Goal: Task Accomplishment & Management: Manage account settings

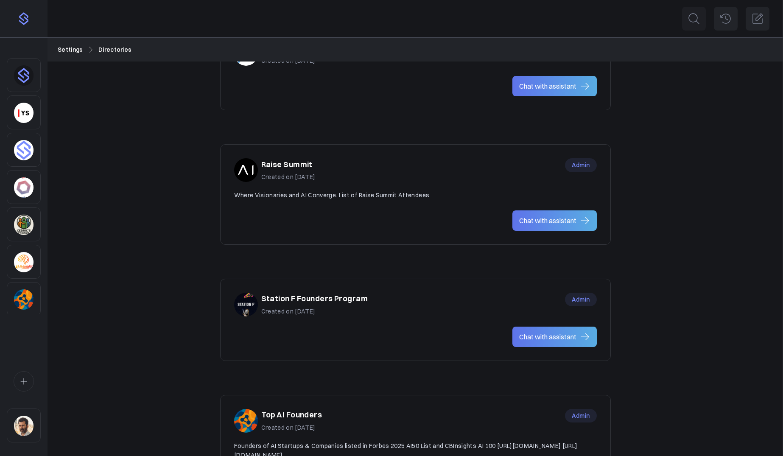
scroll to position [850, 0]
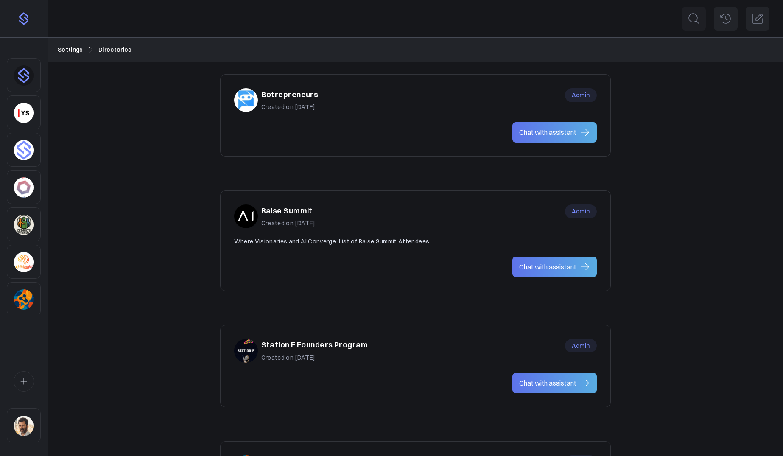
click at [308, 213] on h3 "Raise Summit" at bounding box center [286, 211] width 51 height 12
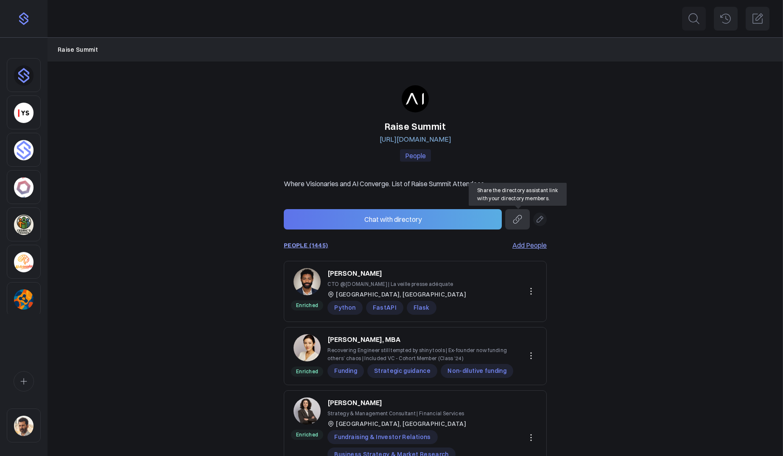
click at [518, 218] on icon at bounding box center [517, 219] width 8 height 8
click at [544, 223] on button at bounding box center [540, 220] width 14 height 14
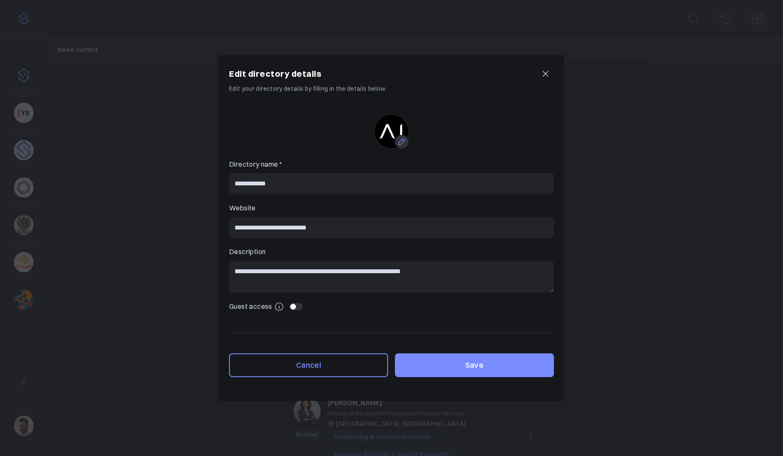
click at [292, 307] on div at bounding box center [296, 307] width 14 height 8
click at [488, 366] on button "Save" at bounding box center [474, 365] width 159 height 24
